Goal: Find specific fact: Find specific fact

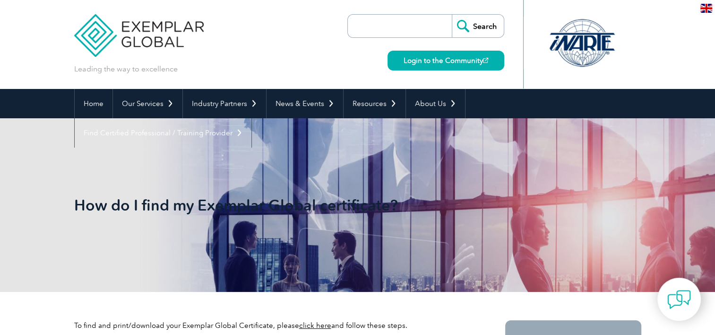
click at [391, 27] on input "search" at bounding box center [401, 26] width 99 height 23
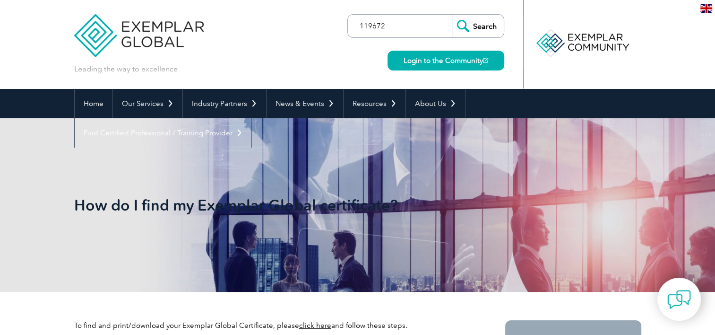
type input "119672"
click at [452, 15] on input "Search" at bounding box center [478, 26] width 52 height 23
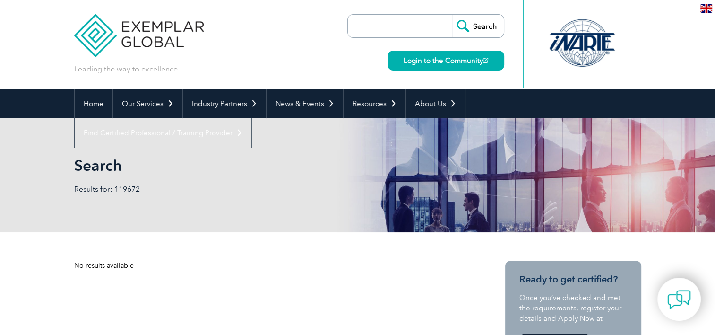
click at [483, 26] on input "Search" at bounding box center [478, 26] width 52 height 23
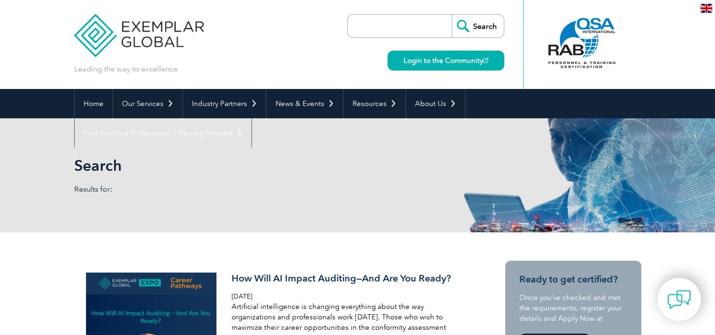
click at [374, 28] on input "search" at bounding box center [401, 26] width 99 height 23
type input "119672"
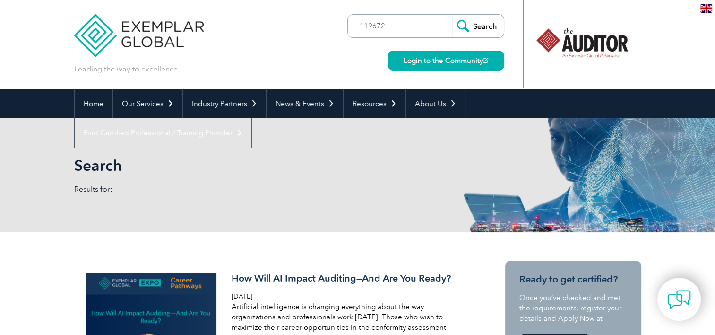
click at [484, 26] on input "Search" at bounding box center [478, 26] width 52 height 23
